Goal: Information Seeking & Learning: Learn about a topic

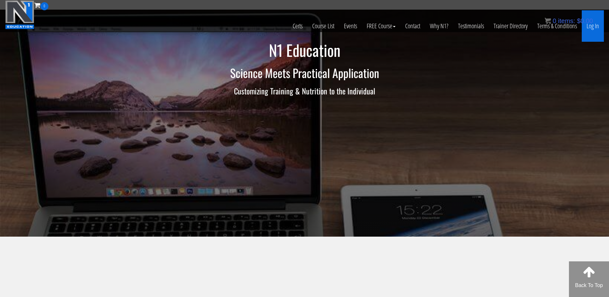
click at [594, 26] on link "Log In" at bounding box center [593, 25] width 22 height 31
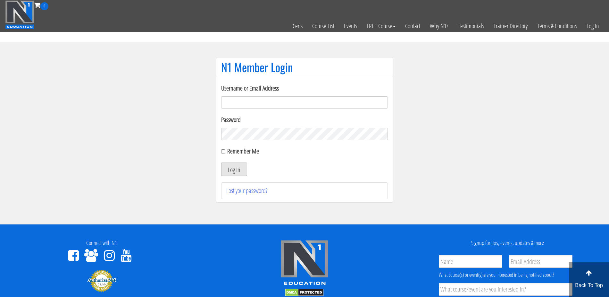
type input "adamreeder30@gmail.com"
click at [242, 169] on button "Log In" at bounding box center [234, 168] width 26 height 13
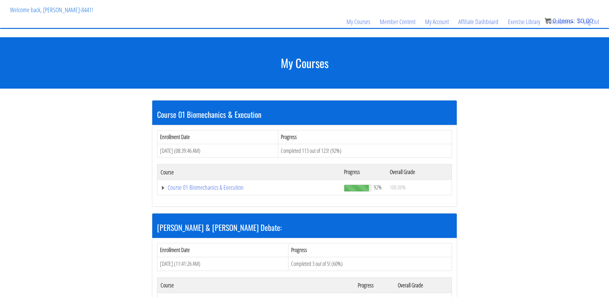
scroll to position [37, 0]
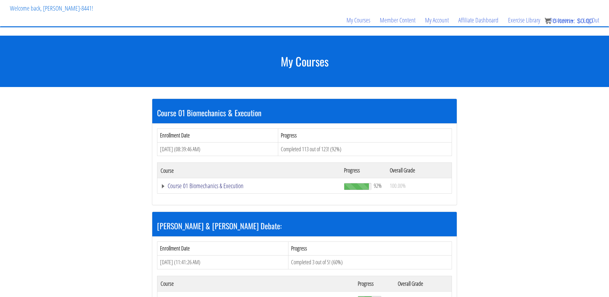
click at [215, 185] on link "Course 01 Biomechanics & Execution" at bounding box center [249, 185] width 177 height 6
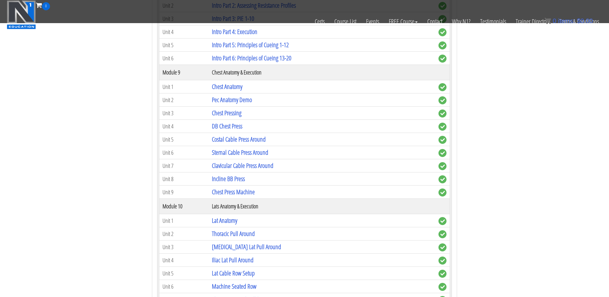
scroll to position [960, 0]
click at [240, 102] on link "Pec Anatomy Demo" at bounding box center [232, 100] width 40 height 9
